Goal: Task Accomplishment & Management: Manage account settings

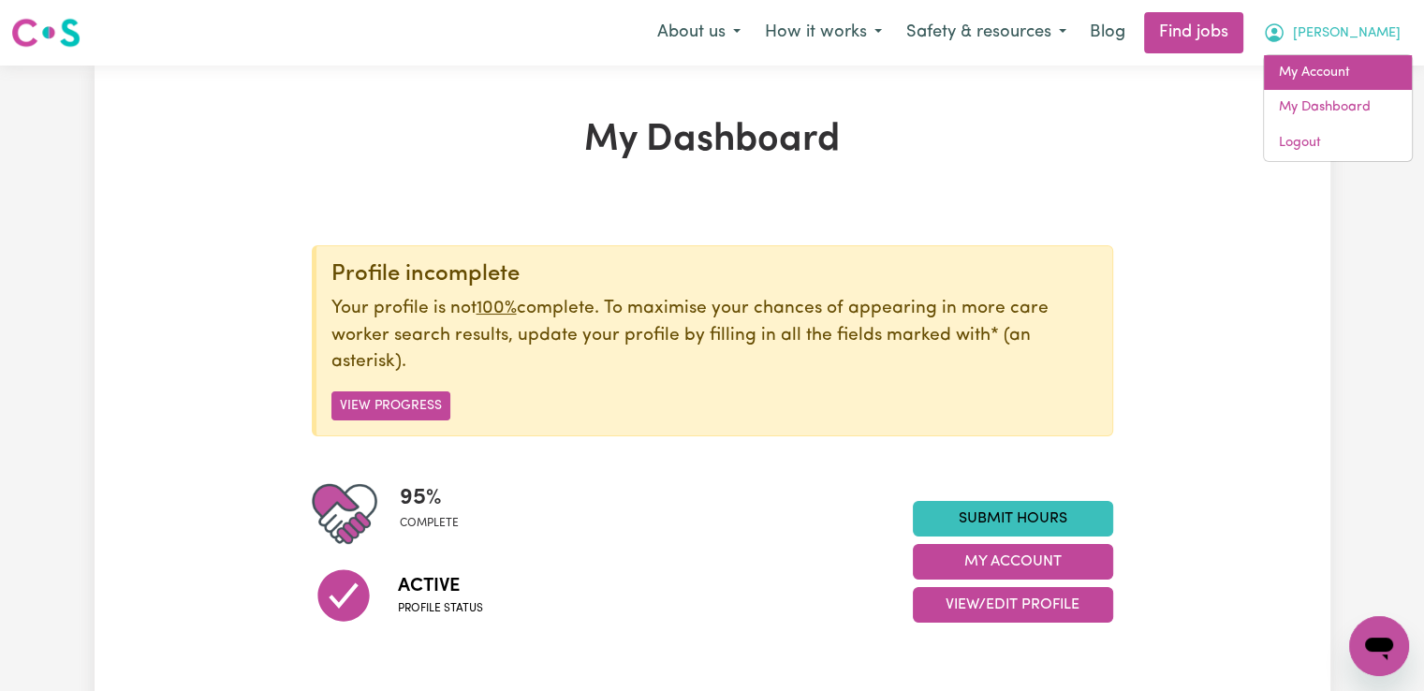
click at [1313, 79] on link "My Account" at bounding box center [1338, 73] width 148 height 36
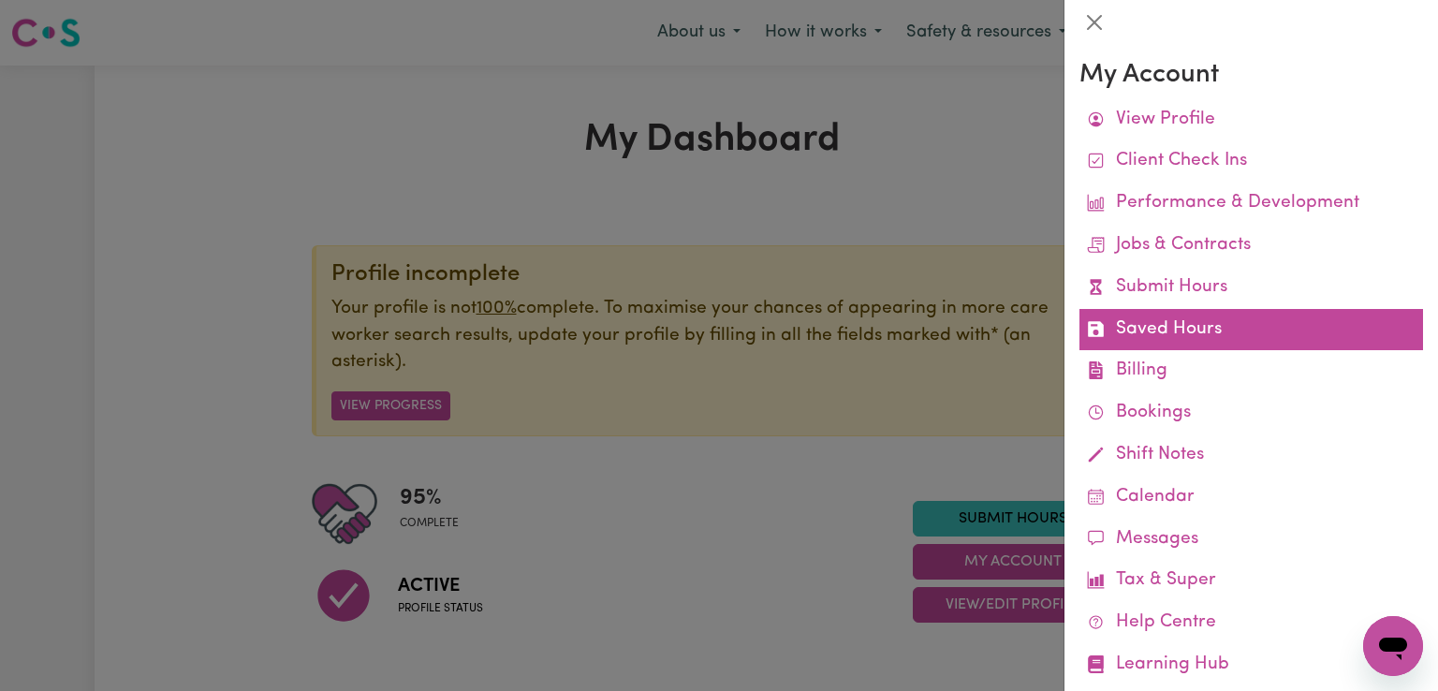
click at [1135, 330] on link "Saved Hours" at bounding box center [1251, 330] width 344 height 42
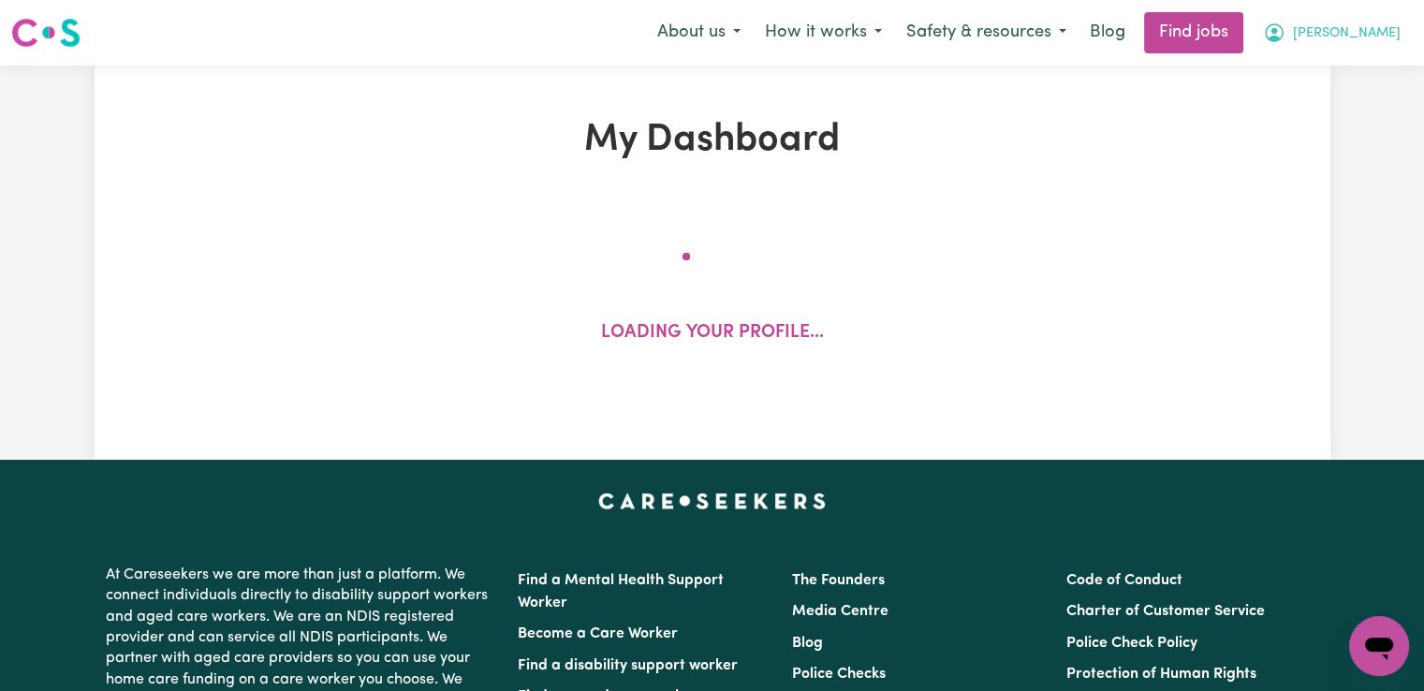
click at [1386, 42] on span "[PERSON_NAME]" at bounding box center [1347, 33] width 108 height 21
click at [1326, 68] on link "My Account" at bounding box center [1338, 73] width 148 height 36
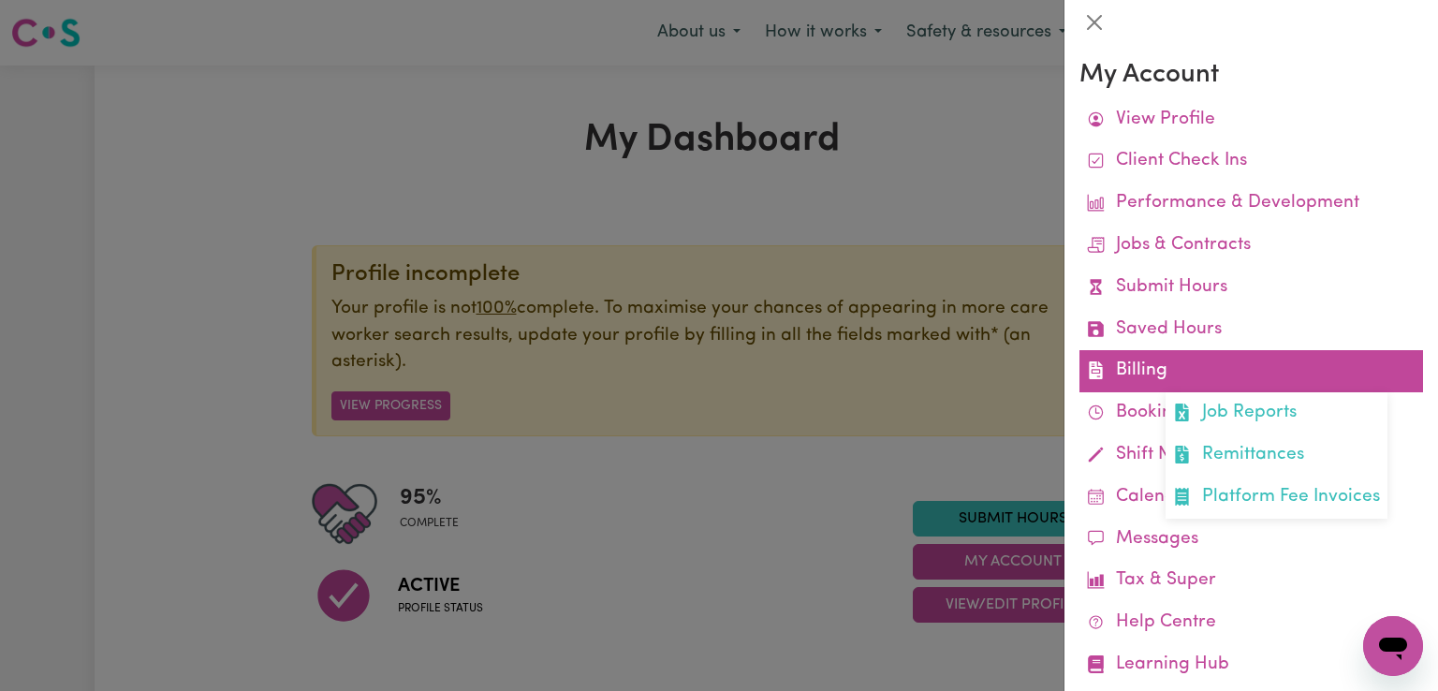
click at [1147, 373] on link "Billing Job Reports Remittances Platform Fee Invoices" at bounding box center [1251, 371] width 344 height 42
